Goal: Information Seeking & Learning: Learn about a topic

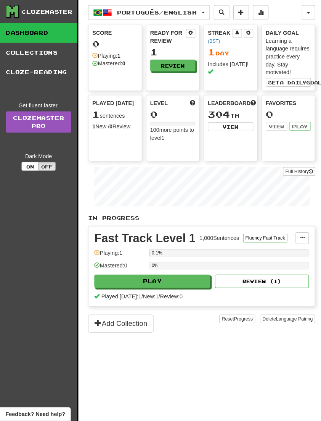
scroll to position [1, 0]
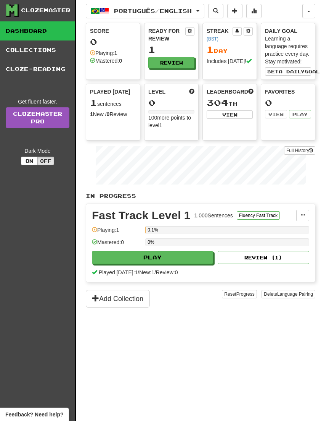
click at [191, 10] on span "Português / English" at bounding box center [153, 11] width 78 height 6
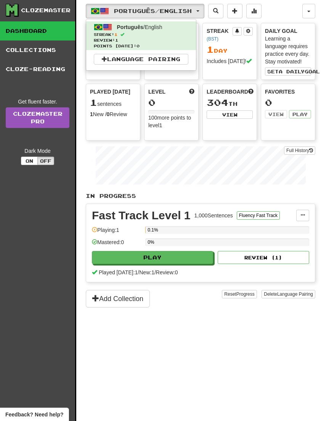
click at [179, 56] on link "Language Pairing" at bounding box center [141, 59] width 95 height 11
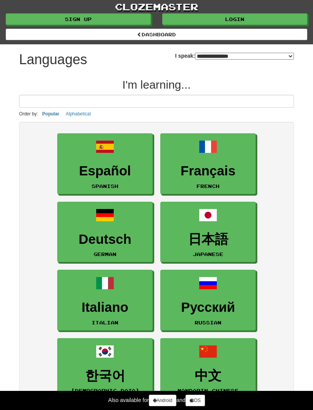
select select "*******"
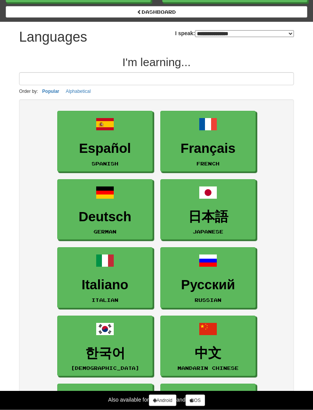
scroll to position [32, 0]
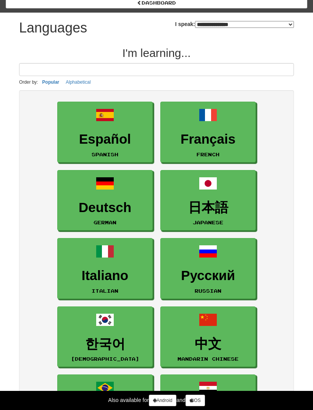
click at [242, 144] on h3 "Français" at bounding box center [207, 139] width 87 height 15
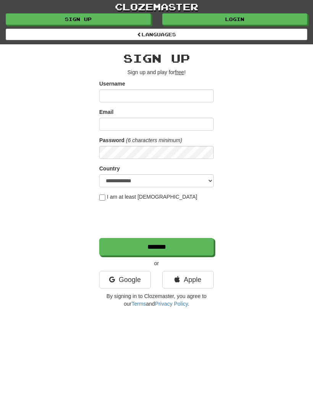
click at [141, 280] on link "Google" at bounding box center [125, 280] width 52 height 18
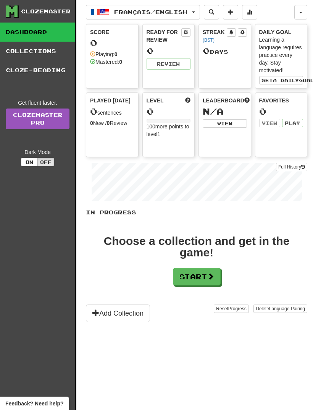
click at [195, 274] on button "Start" at bounding box center [197, 277] width 48 height 18
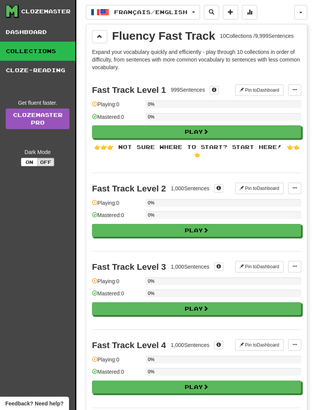
click at [268, 129] on button "Play" at bounding box center [196, 131] width 209 height 13
select select "**"
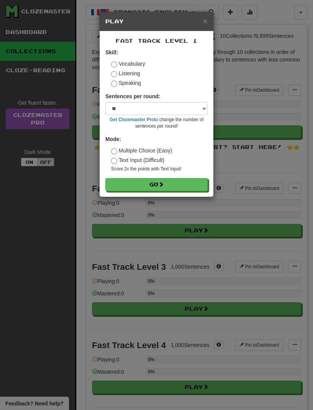
click at [198, 183] on button "Go" at bounding box center [156, 184] width 102 height 13
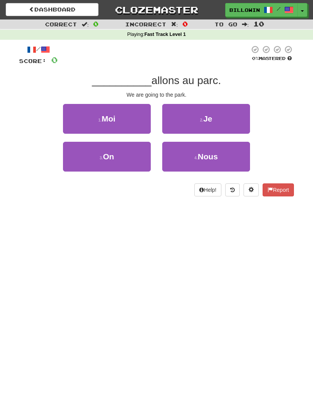
click at [213, 163] on button "4 . Nous" at bounding box center [206, 157] width 88 height 30
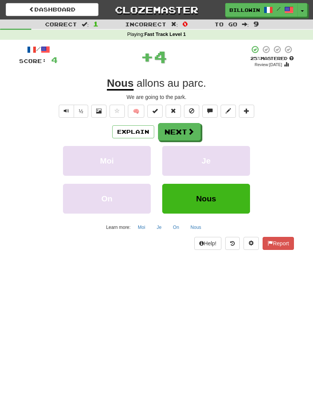
click at [185, 135] on button "Next" at bounding box center [179, 132] width 43 height 18
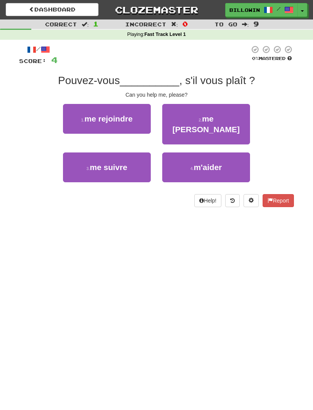
click at [200, 161] on button "4 . m'aider" at bounding box center [206, 167] width 88 height 30
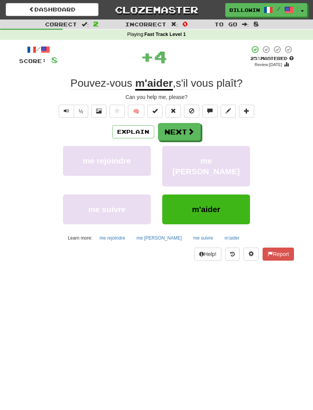
click at [195, 126] on button "Next" at bounding box center [179, 132] width 43 height 18
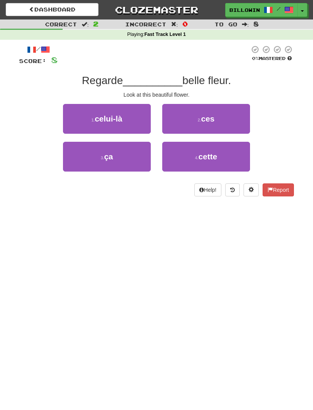
click at [188, 169] on button "4 . cette" at bounding box center [206, 157] width 88 height 30
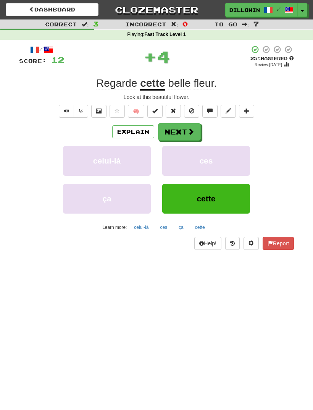
click at [189, 137] on button "Next" at bounding box center [179, 132] width 43 height 18
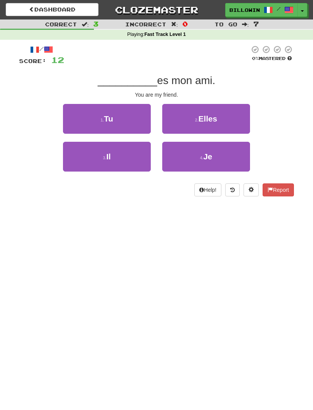
click at [140, 120] on button "1 . Tu" at bounding box center [107, 119] width 88 height 30
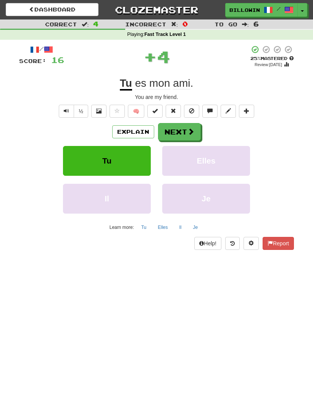
click at [173, 138] on button "Next" at bounding box center [179, 132] width 43 height 18
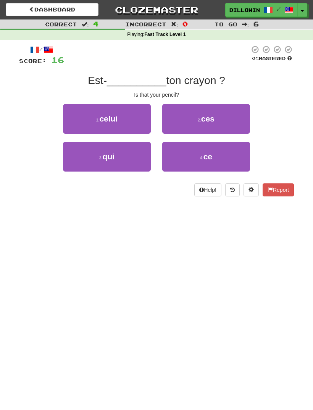
click at [148, 159] on button "3 . qui" at bounding box center [107, 157] width 88 height 30
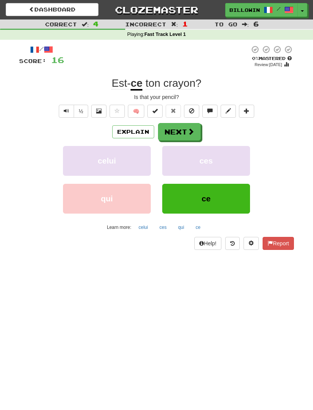
click at [193, 137] on button "Next" at bounding box center [179, 132] width 43 height 18
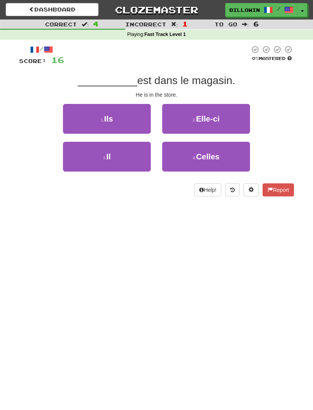
click at [139, 156] on button "3 . Il" at bounding box center [107, 157] width 88 height 30
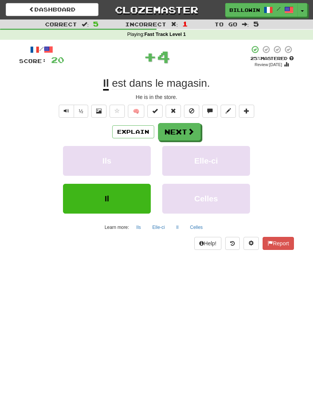
click at [191, 139] on button "Next" at bounding box center [179, 132] width 43 height 18
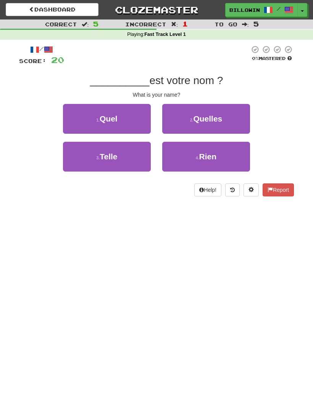
click at [148, 125] on button "1 . Quel" at bounding box center [107, 119] width 88 height 30
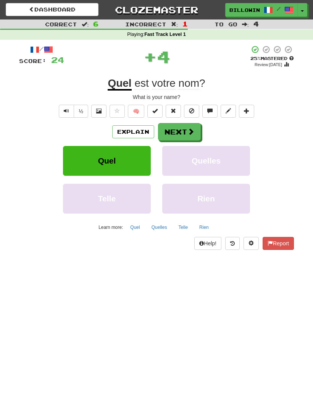
click at [185, 127] on button "Next" at bounding box center [179, 132] width 43 height 18
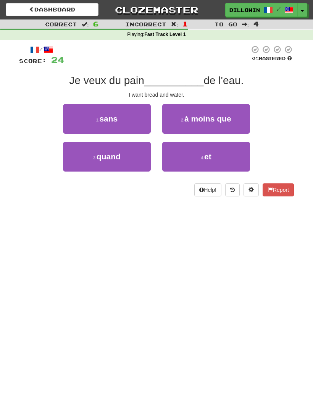
click at [185, 164] on button "4 . et" at bounding box center [206, 157] width 88 height 30
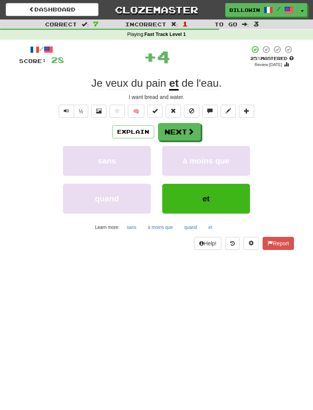
click at [184, 134] on button "Next" at bounding box center [179, 132] width 43 height 18
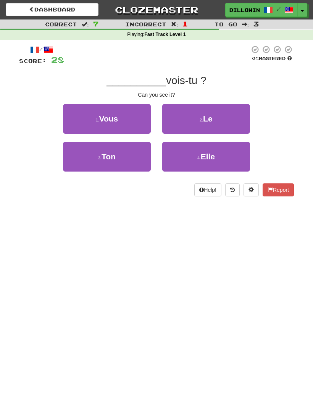
click at [201, 126] on button "2 . Le" at bounding box center [206, 119] width 88 height 30
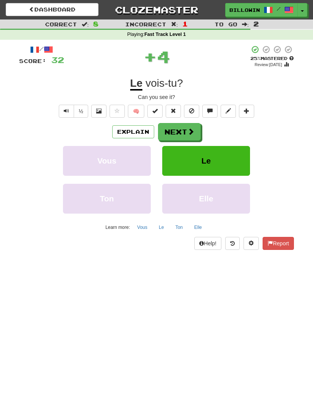
click at [194, 123] on button "Next" at bounding box center [179, 132] width 43 height 18
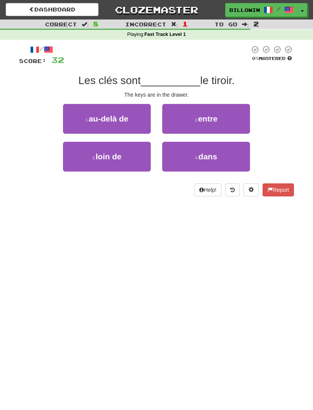
click at [210, 152] on span "dans" at bounding box center [207, 156] width 19 height 9
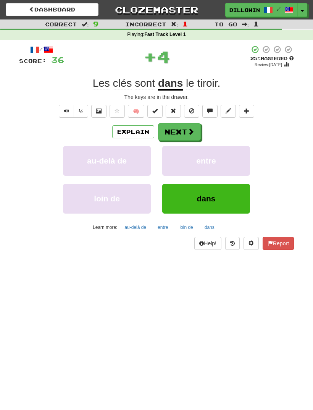
click at [175, 133] on button "Next" at bounding box center [179, 132] width 43 height 18
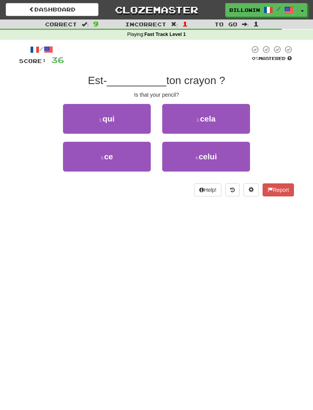
click at [123, 170] on button "3 . ce" at bounding box center [107, 157] width 88 height 30
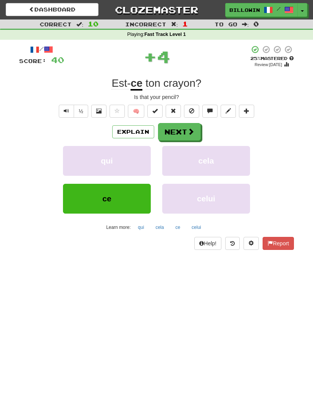
click at [180, 133] on button "Next" at bounding box center [179, 132] width 43 height 18
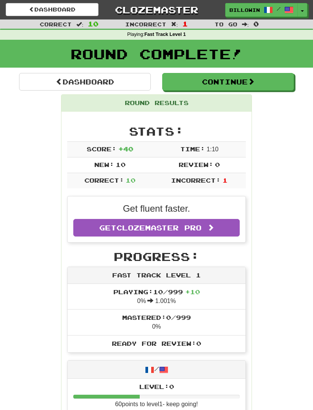
click at [285, 88] on button "Continue" at bounding box center [228, 82] width 132 height 18
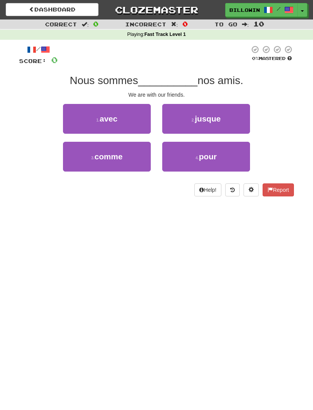
click at [146, 123] on button "1 . avec" at bounding box center [107, 119] width 88 height 30
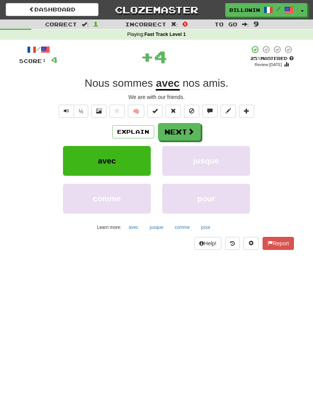
click at [181, 130] on button "Next" at bounding box center [179, 132] width 43 height 18
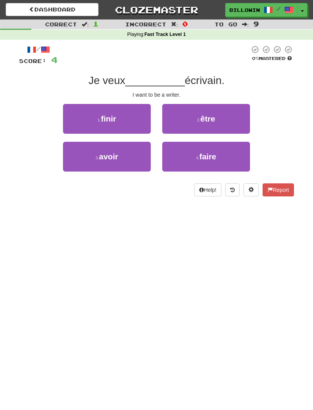
click at [208, 128] on button "2 . être" at bounding box center [206, 119] width 88 height 30
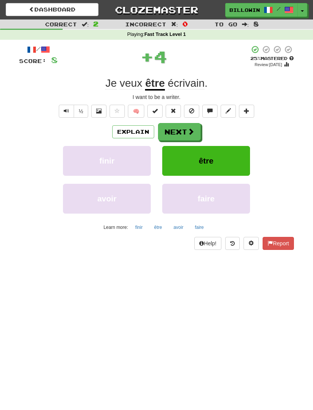
click at [188, 137] on button "Next" at bounding box center [179, 132] width 43 height 18
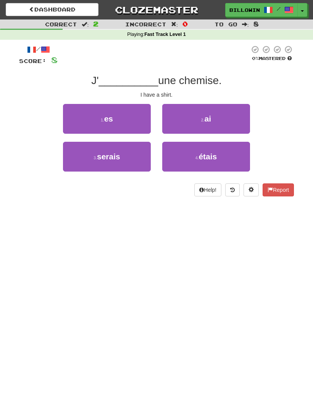
click at [212, 120] on button "2 . ai" at bounding box center [206, 119] width 88 height 30
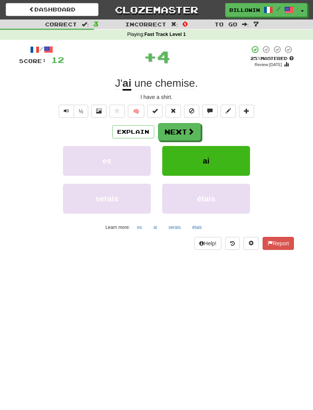
click at [186, 127] on button "Next" at bounding box center [179, 132] width 43 height 18
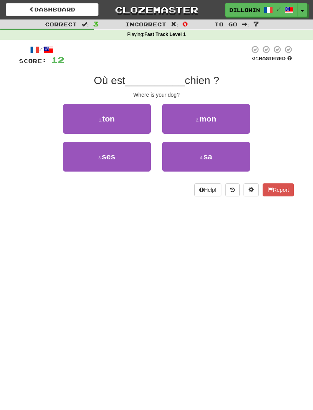
click at [140, 131] on button "1 . ton" at bounding box center [107, 119] width 88 height 30
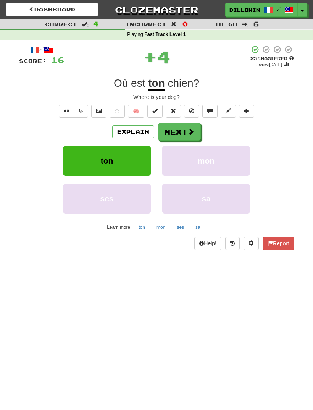
click at [182, 136] on button "Next" at bounding box center [179, 132] width 43 height 18
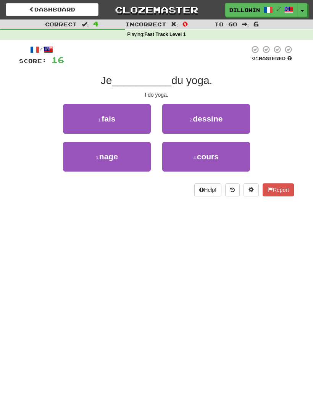
click at [144, 127] on button "1 . fais" at bounding box center [107, 119] width 88 height 30
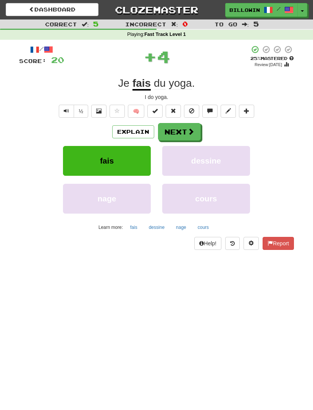
click at [185, 139] on button "Next" at bounding box center [179, 132] width 43 height 18
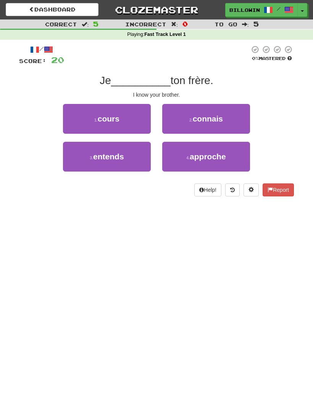
click at [222, 127] on button "2 . connais" at bounding box center [206, 119] width 88 height 30
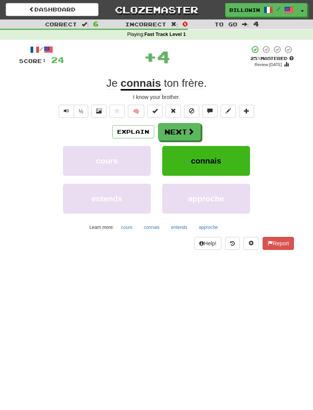
click at [188, 132] on span at bounding box center [190, 131] width 7 height 7
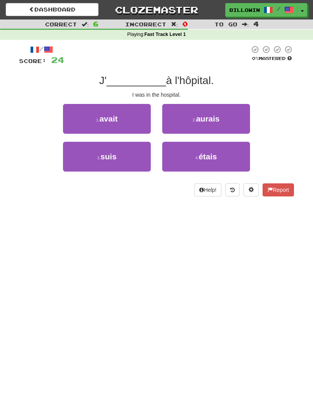
click at [190, 166] on button "4 . étais" at bounding box center [206, 157] width 88 height 30
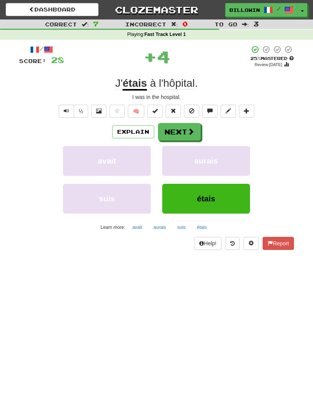
click at [186, 134] on button "Next" at bounding box center [179, 132] width 43 height 18
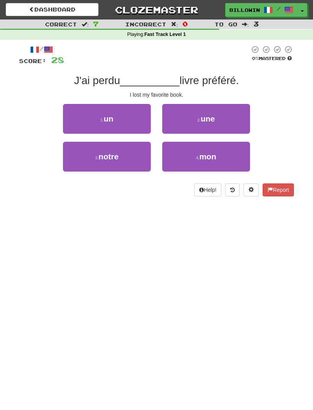
click at [188, 167] on button "4 . mon" at bounding box center [206, 157] width 88 height 30
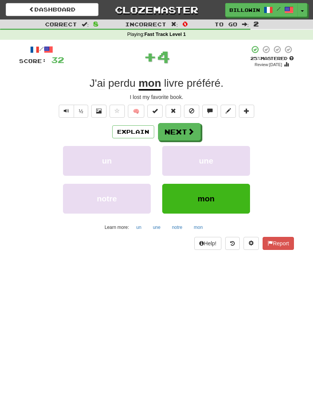
click at [180, 139] on button "Next" at bounding box center [179, 132] width 43 height 18
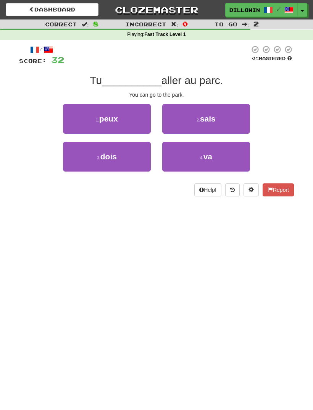
click at [142, 128] on button "1 . peux" at bounding box center [107, 119] width 88 height 30
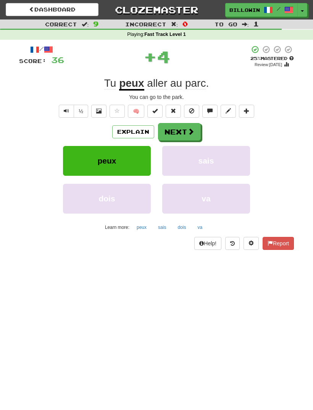
click at [185, 139] on button "Next" at bounding box center [179, 132] width 43 height 18
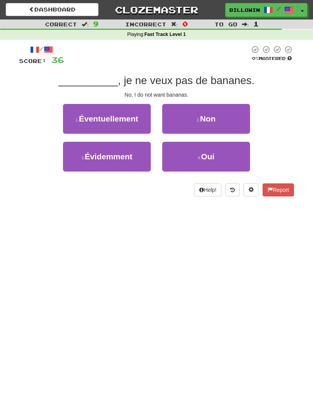
click at [198, 128] on button "2 . Non" at bounding box center [206, 119] width 88 height 30
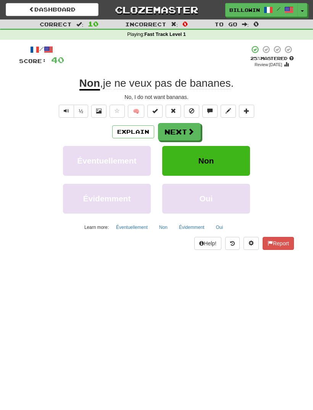
click at [188, 129] on span at bounding box center [190, 131] width 7 height 7
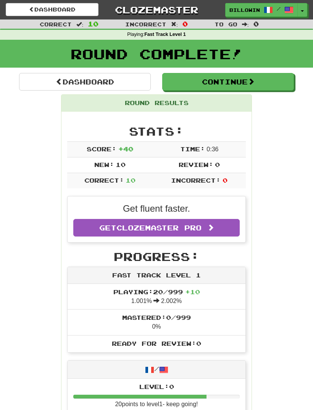
click at [266, 79] on button "Continue" at bounding box center [228, 82] width 132 height 18
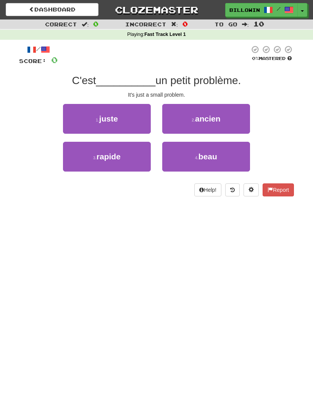
click at [143, 116] on button "1 . juste" at bounding box center [107, 119] width 88 height 30
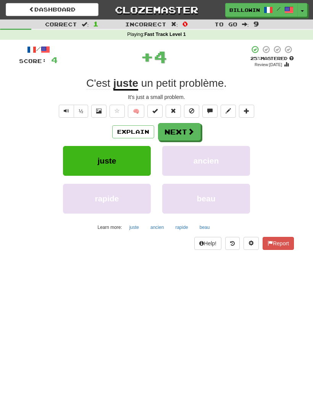
click at [189, 135] on button "Next" at bounding box center [179, 132] width 43 height 18
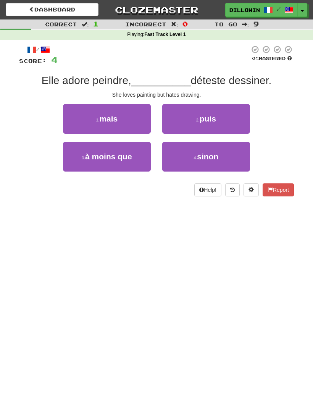
click at [129, 121] on button "1 . mais" at bounding box center [107, 119] width 88 height 30
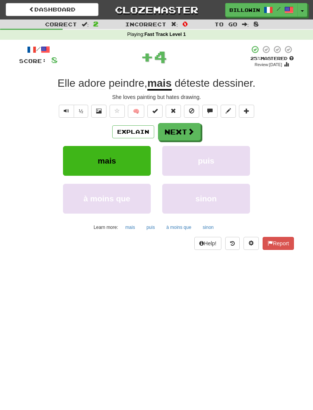
click at [192, 138] on button "Next" at bounding box center [179, 132] width 43 height 18
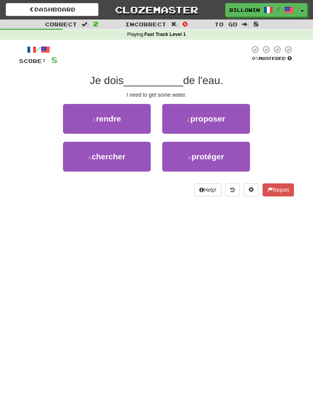
click at [137, 157] on button "3 . chercher" at bounding box center [107, 157] width 88 height 30
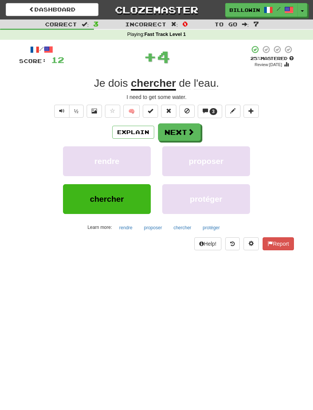
click at [189, 135] on button "Next" at bounding box center [179, 132] width 43 height 18
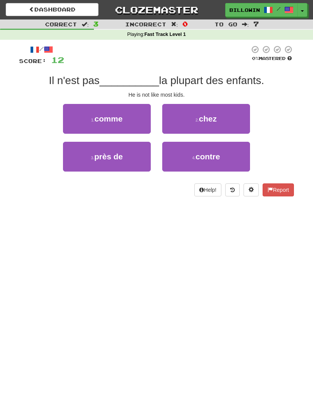
click at [136, 118] on button "1 . comme" at bounding box center [107, 119] width 88 height 30
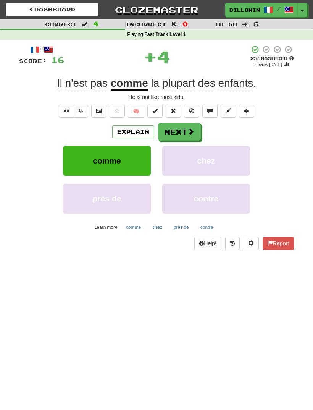
click at [186, 132] on button "Next" at bounding box center [179, 132] width 43 height 18
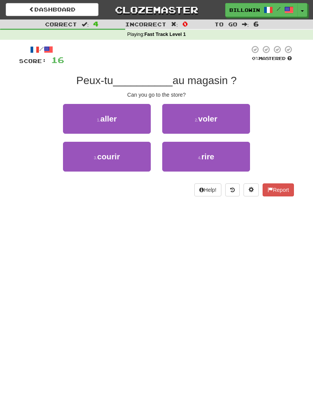
click at [143, 124] on button "1 . aller" at bounding box center [107, 119] width 88 height 30
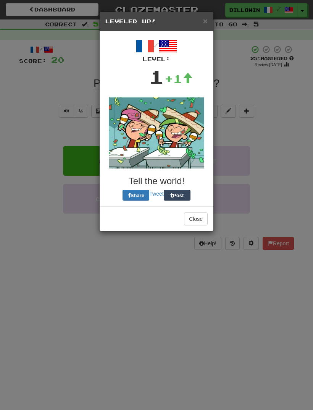
click at [182, 135] on img at bounding box center [156, 132] width 95 height 71
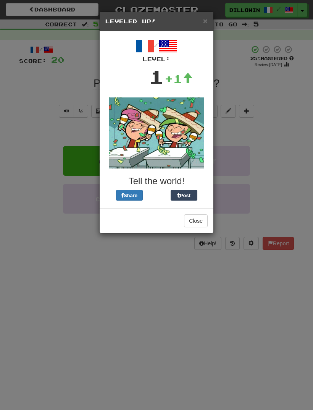
click at [203, 17] on span "×" at bounding box center [205, 20] width 5 height 9
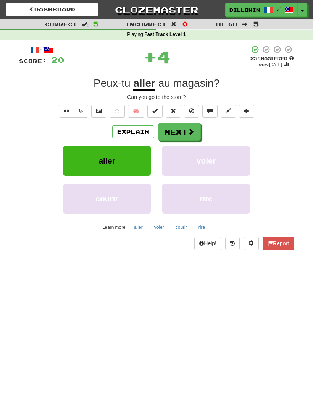
click at [189, 134] on span at bounding box center [190, 131] width 7 height 7
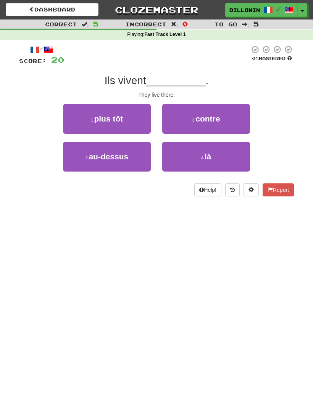
click at [181, 157] on button "4 . là" at bounding box center [206, 157] width 88 height 30
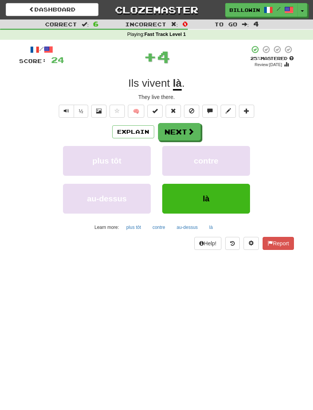
click at [193, 126] on button "Next" at bounding box center [179, 132] width 43 height 18
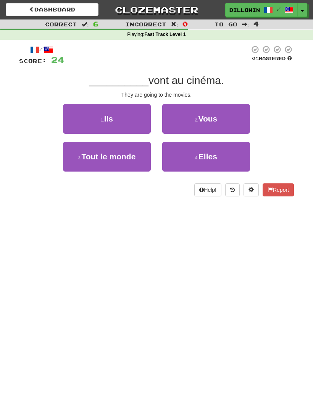
click at [140, 120] on button "1 . Ils" at bounding box center [107, 119] width 88 height 30
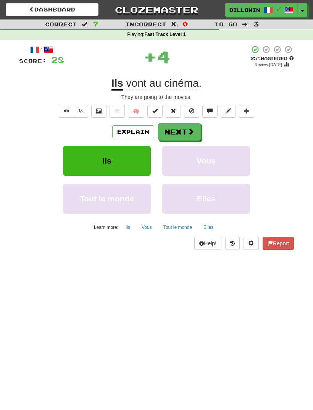
click at [190, 134] on span at bounding box center [190, 131] width 7 height 7
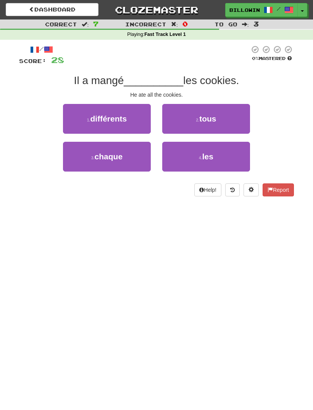
click at [223, 121] on button "2 . tous" at bounding box center [206, 119] width 88 height 30
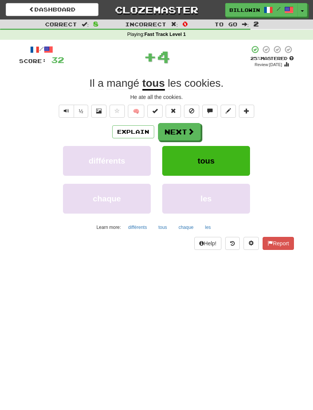
click at [188, 123] on button "Next" at bounding box center [179, 132] width 43 height 18
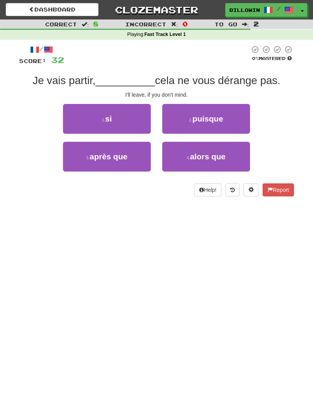
click at [140, 118] on button "1 . si" at bounding box center [107, 119] width 88 height 30
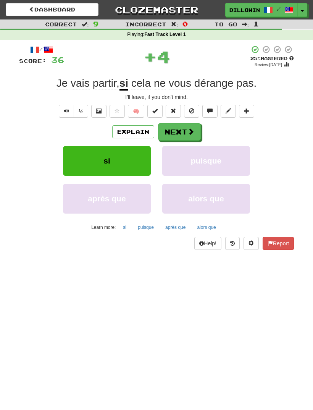
click at [186, 132] on button "Next" at bounding box center [179, 132] width 43 height 18
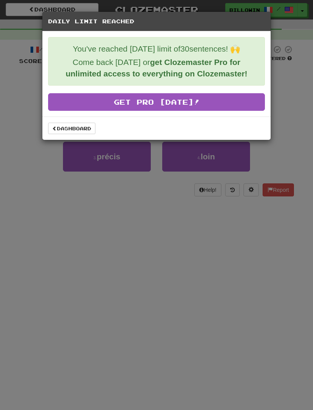
click at [87, 131] on link "Dashboard" at bounding box center [71, 128] width 47 height 11
